Goal: Task Accomplishment & Management: Manage account settings

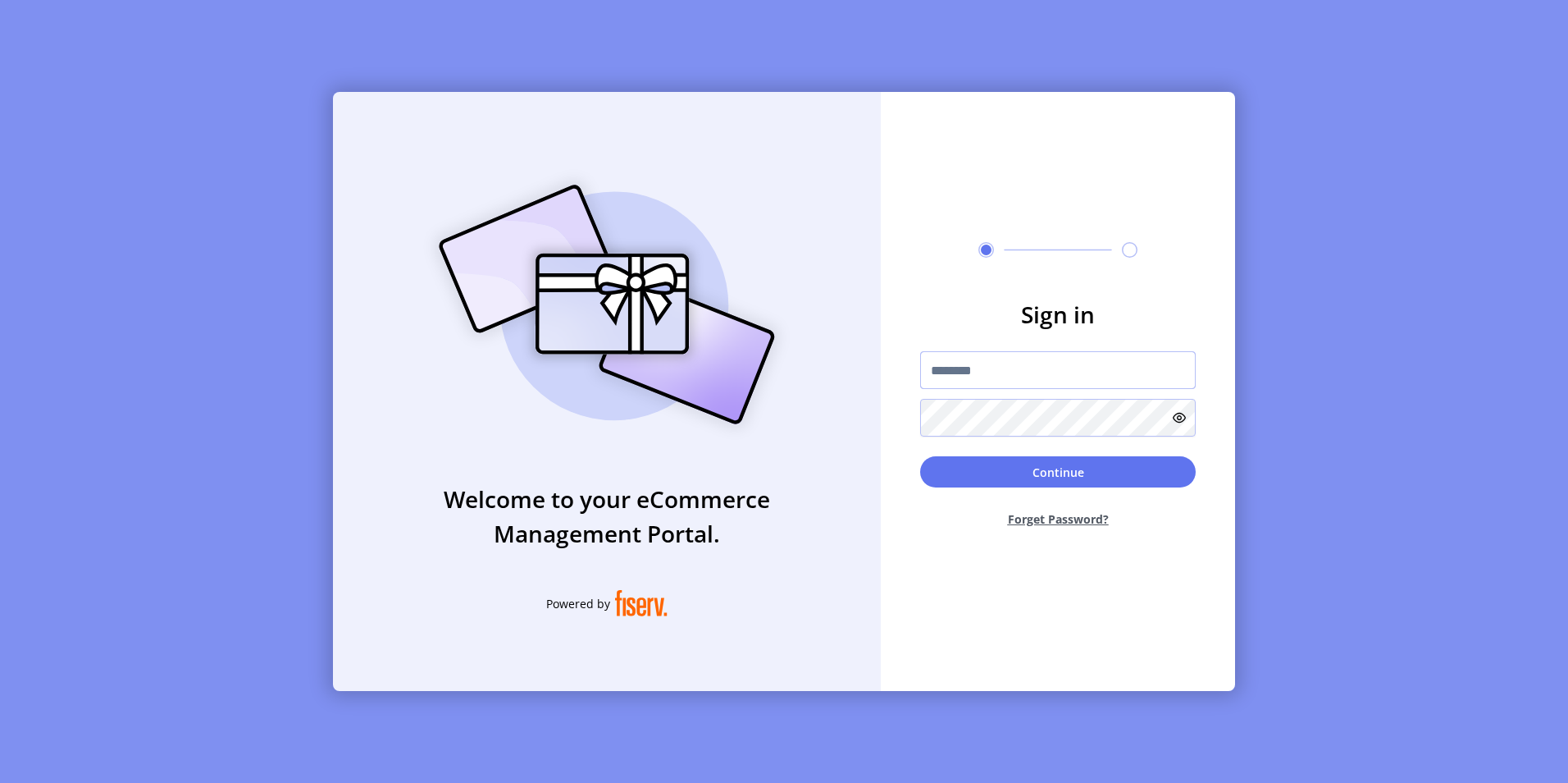
click at [957, 358] on input "text" at bounding box center [1057, 370] width 275 height 38
type input "**********"
click at [920, 457] on button "Continue" at bounding box center [1057, 472] width 275 height 31
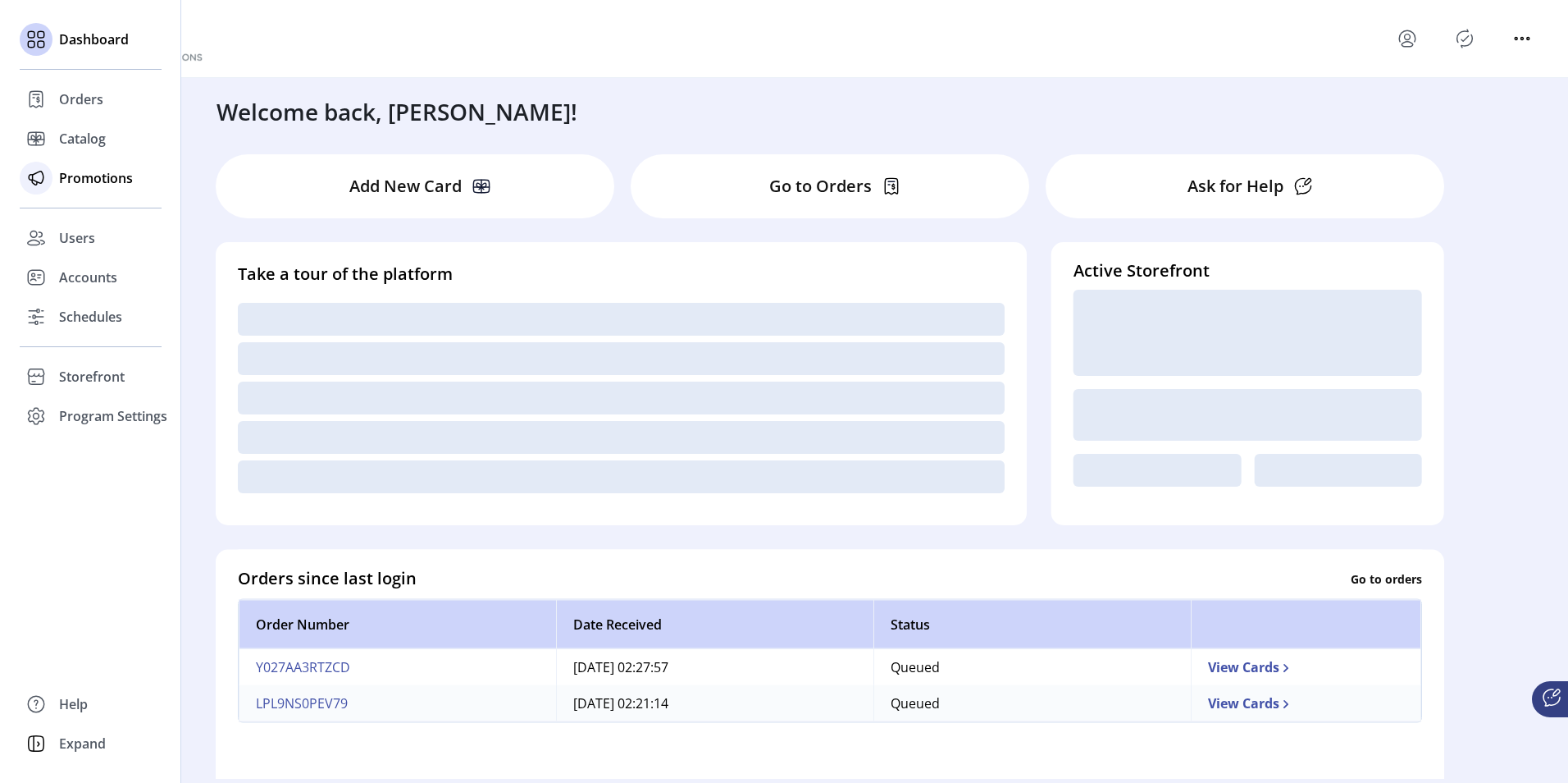
click at [70, 176] on span "Promotions" at bounding box center [95, 178] width 74 height 20
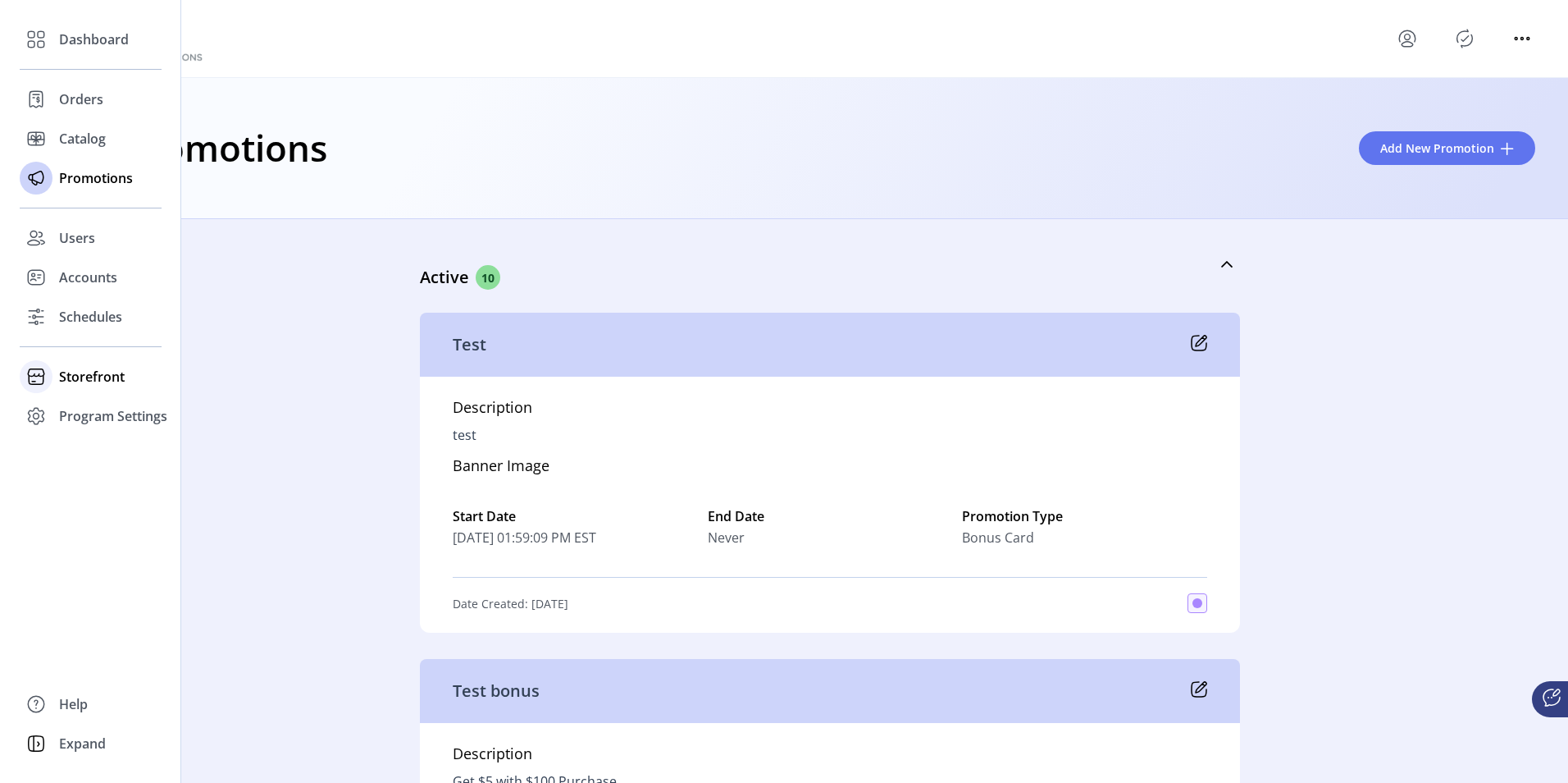
click at [57, 366] on div "Storefront" at bounding box center [91, 376] width 142 height 39
click at [108, 408] on span "Configuration" at bounding box center [102, 409] width 86 height 20
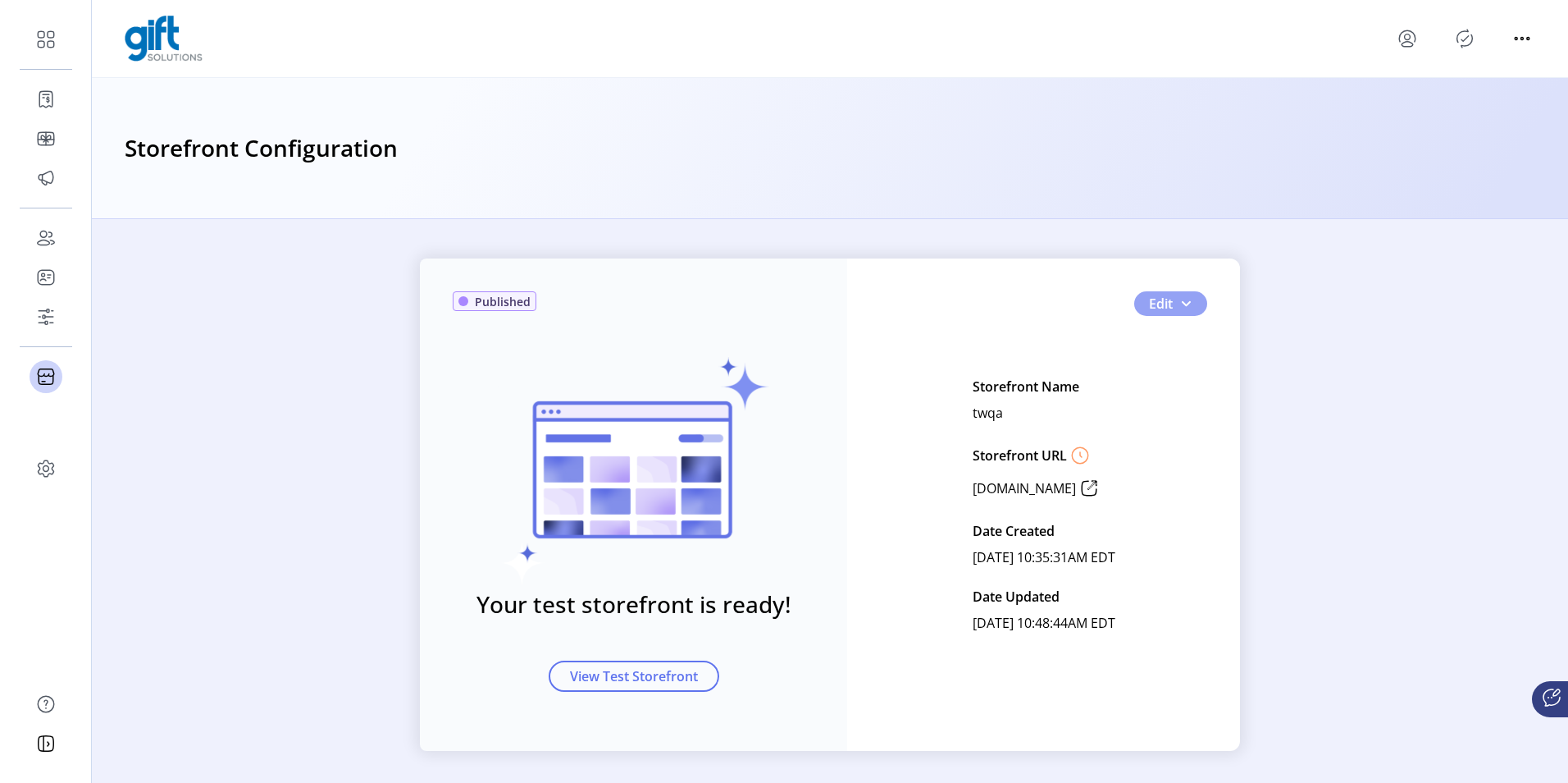
click at [1184, 306] on span "button" at bounding box center [1185, 304] width 13 height 13
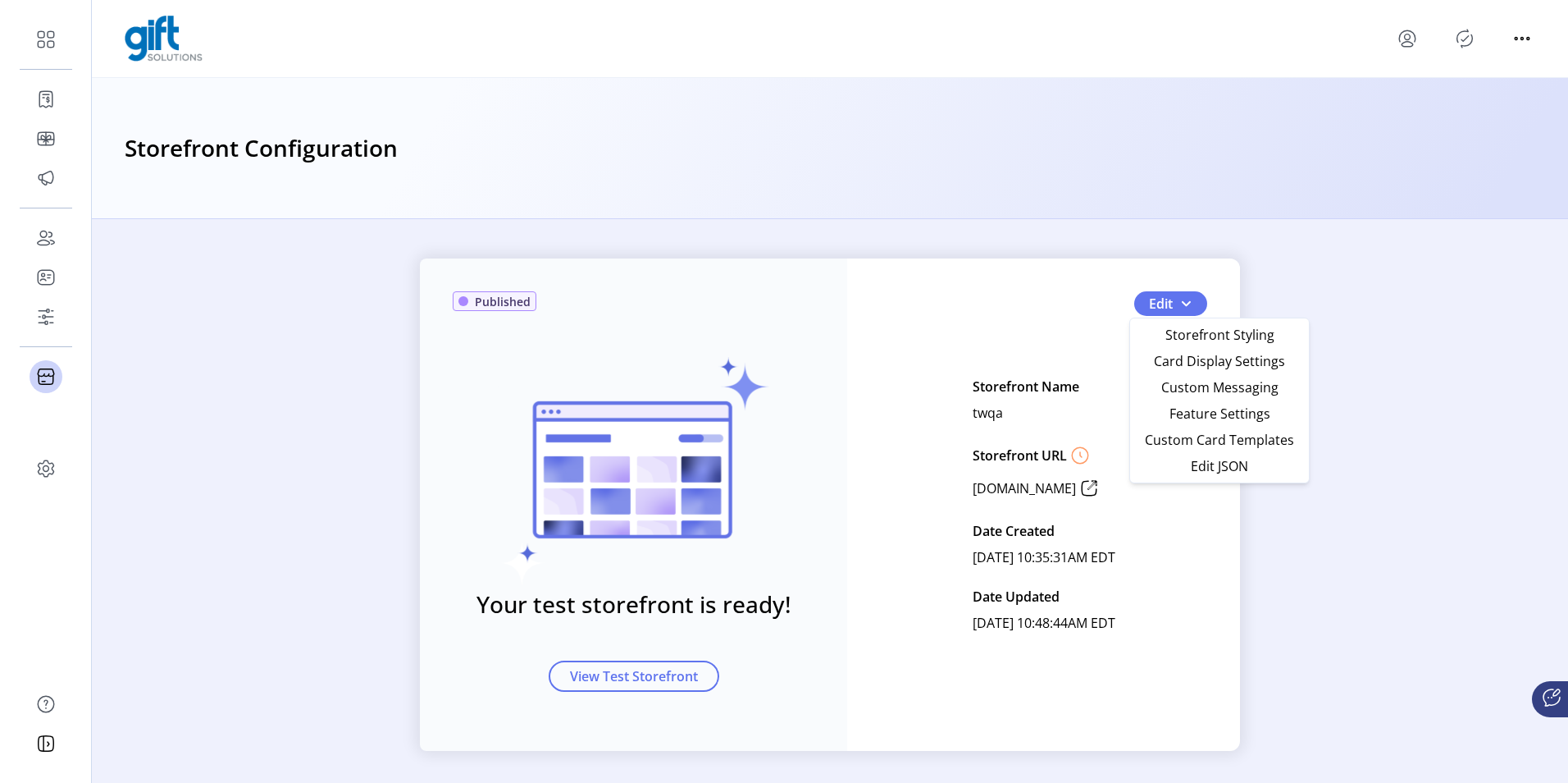
click at [1048, 187] on div "Storefront Configuration" at bounding box center [830, 148] width 1476 height 141
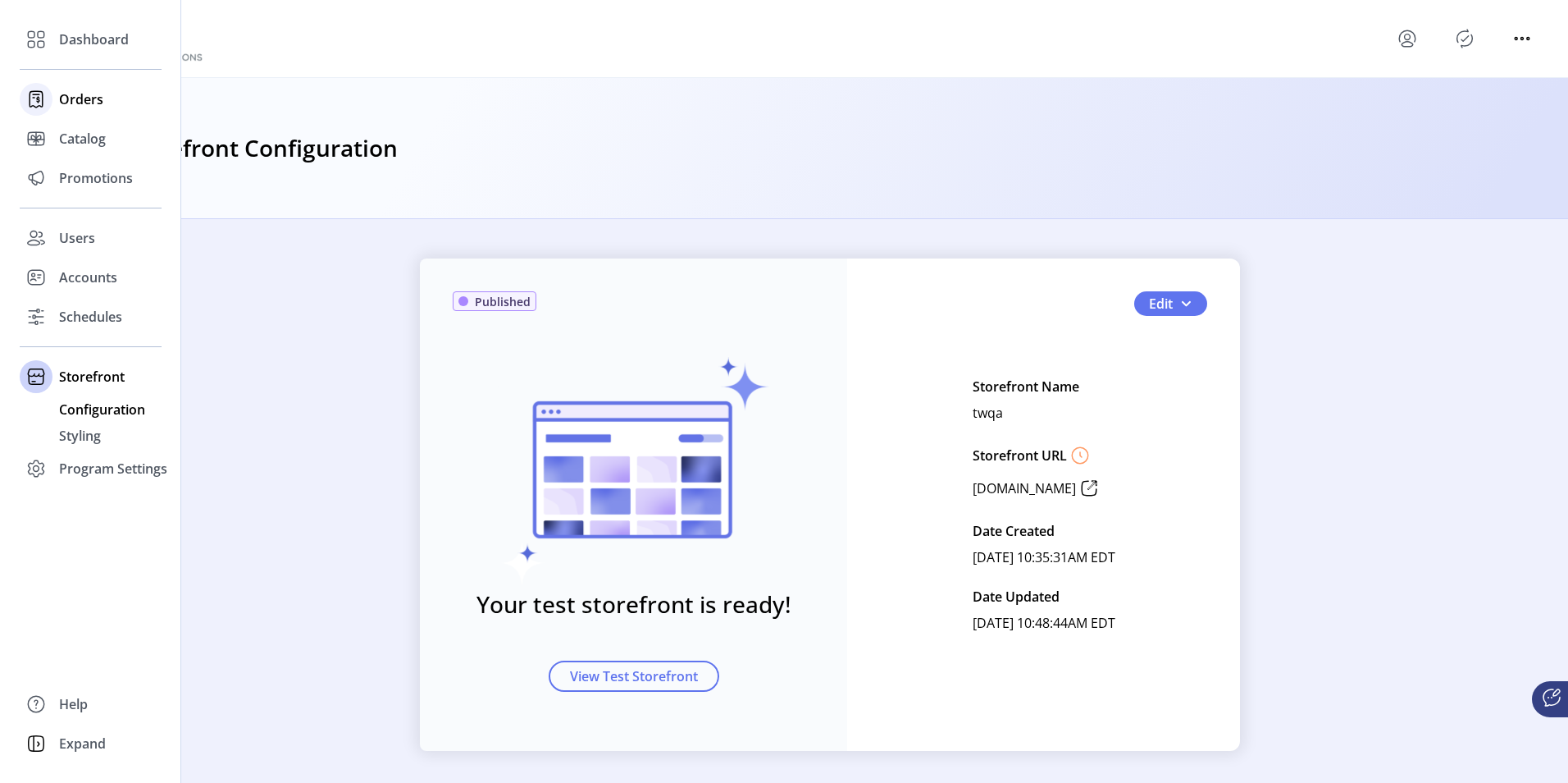
click at [45, 105] on icon at bounding box center [35, 99] width 26 height 26
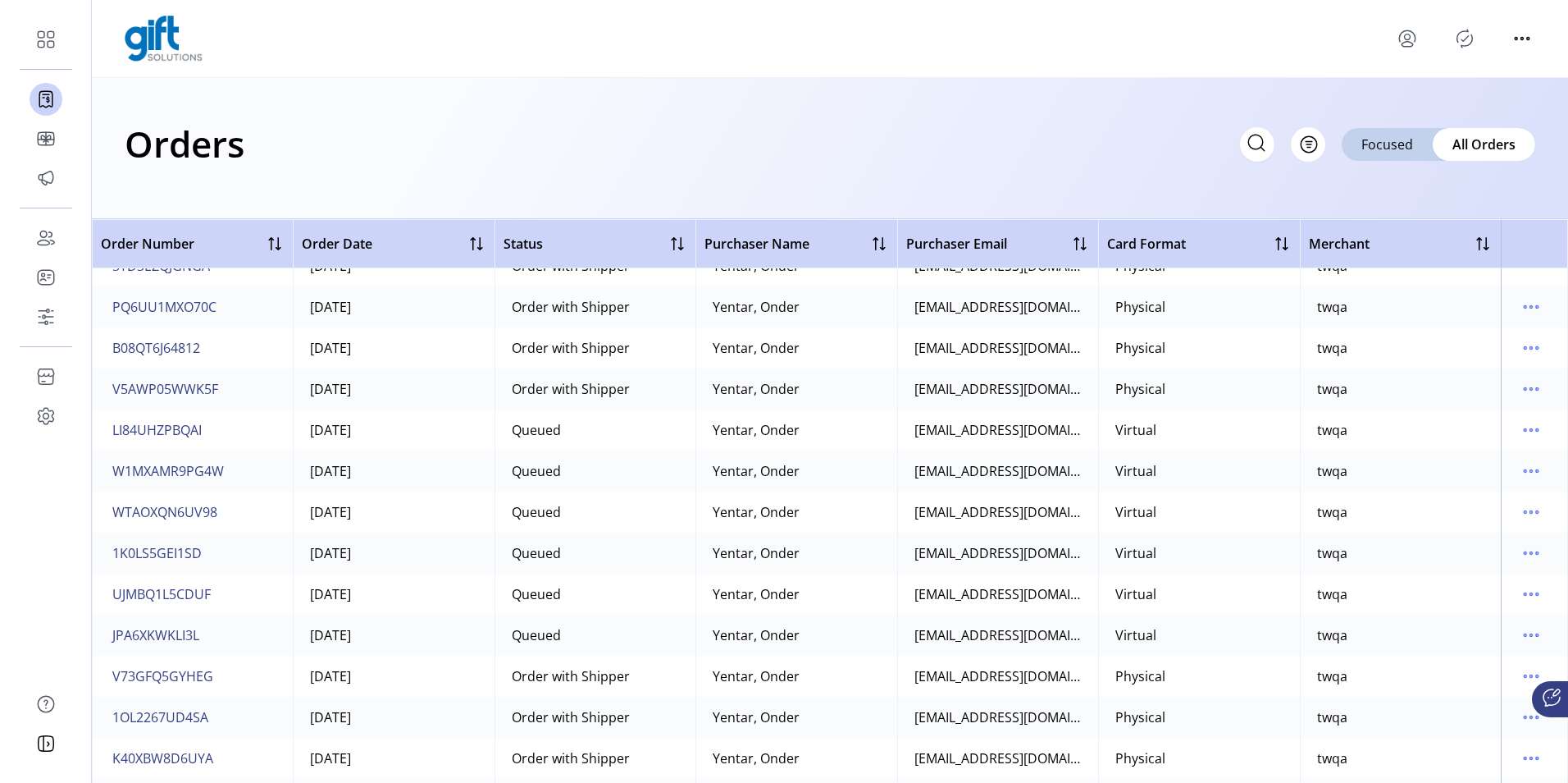
scroll to position [279, 0]
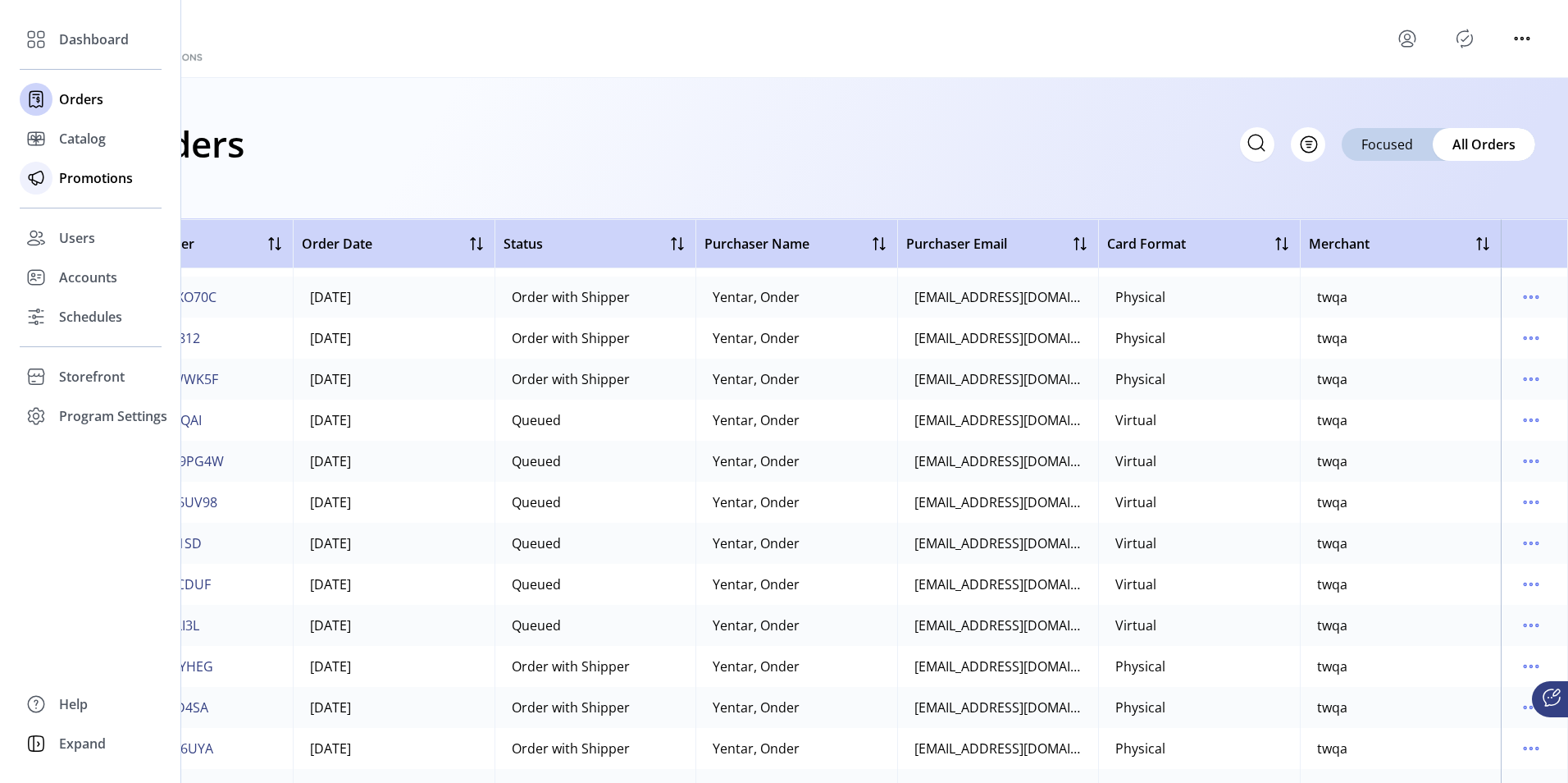
click at [80, 180] on span "Promotions" at bounding box center [95, 178] width 74 height 20
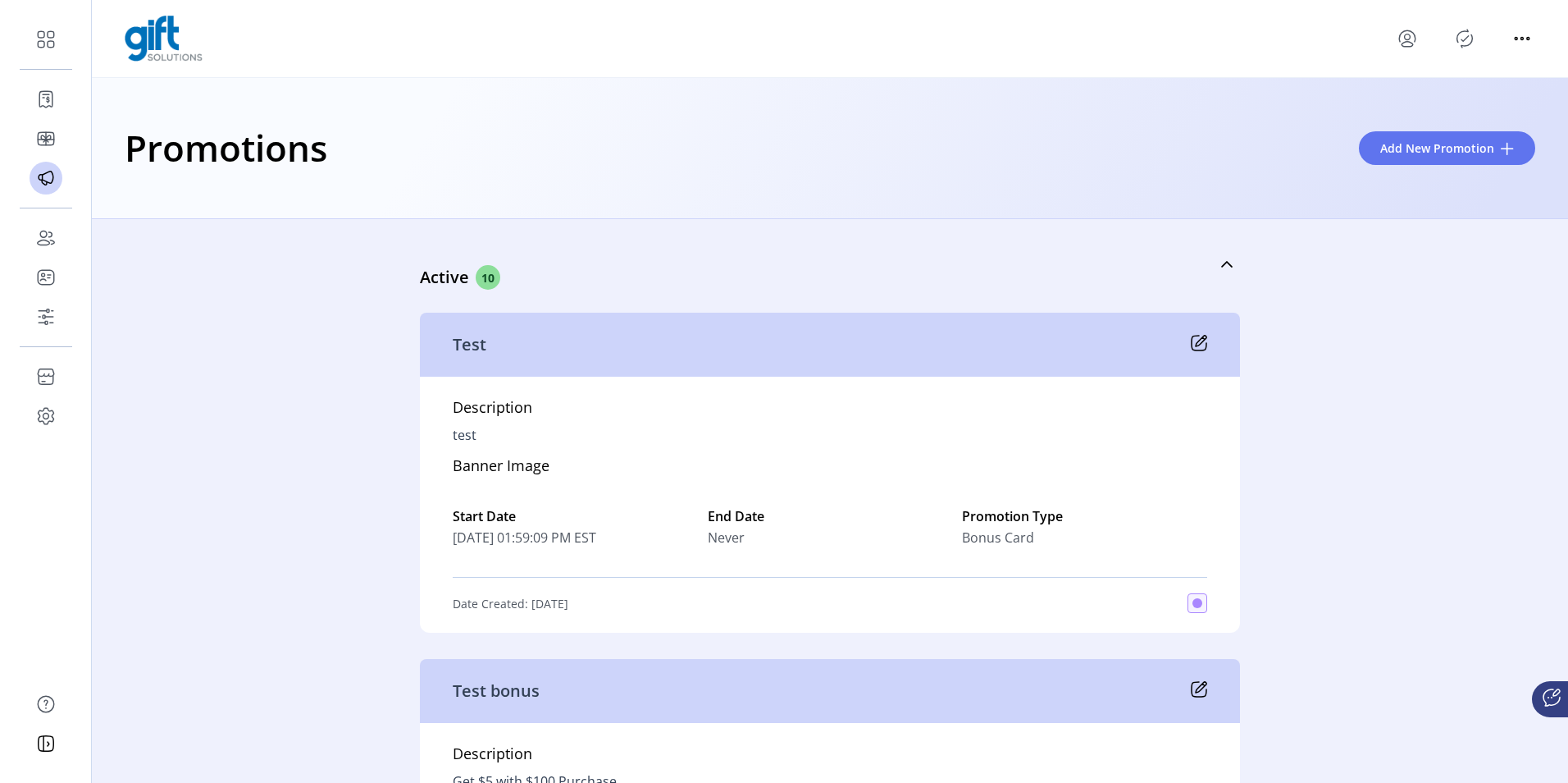
click at [1401, 43] on icon "menu" at bounding box center [1407, 38] width 26 height 26
click at [1440, 114] on link "Sign Out" at bounding box center [1466, 103] width 143 height 26
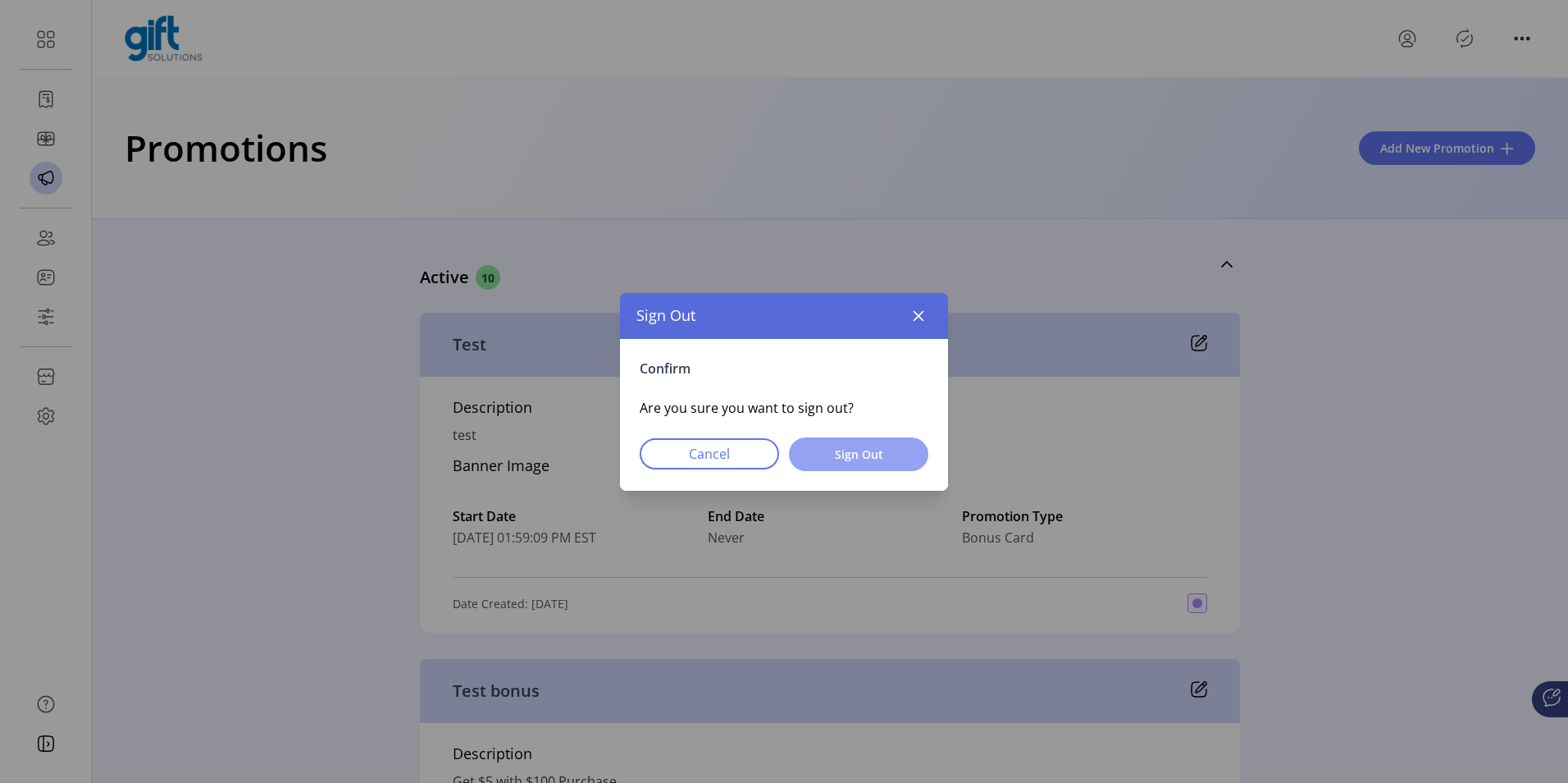
click at [867, 450] on span "Sign Out" at bounding box center [858, 454] width 96 height 17
